Goal: Find specific page/section: Find specific page/section

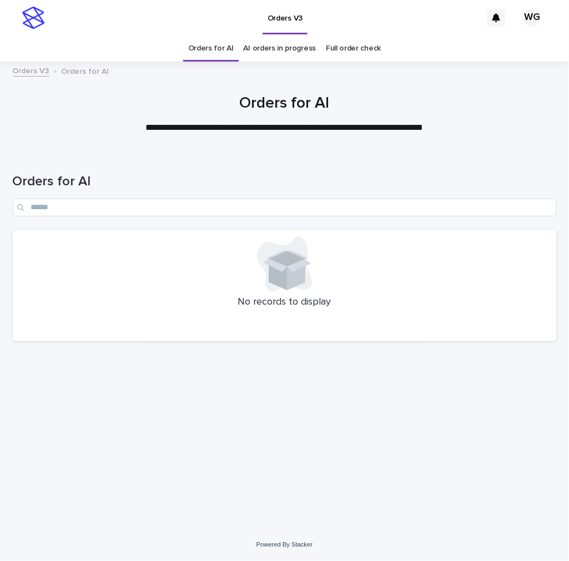
click at [103, 367] on div "Loading... Saving… Loading... Saving… Orders for AI No records to display" at bounding box center [284, 327] width 555 height 350
